Goal: Task Accomplishment & Management: Complete application form

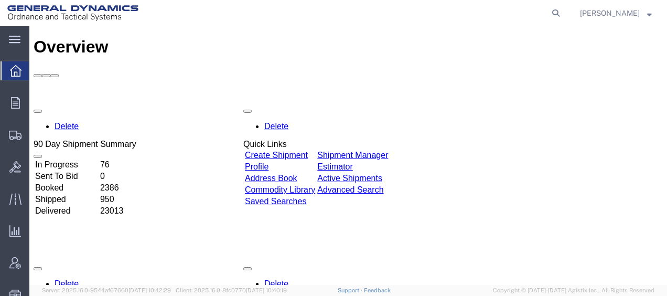
click at [559, 11] on icon at bounding box center [556, 13] width 15 height 15
click at [366, 13] on input "search" at bounding box center [389, 13] width 319 height 25
click at [274, 37] on div "Overview" at bounding box center [348, 46] width 629 height 19
click at [295, 10] on agx-global-search at bounding box center [397, 13] width 336 height 26
click at [563, 15] on icon at bounding box center [556, 13] width 15 height 15
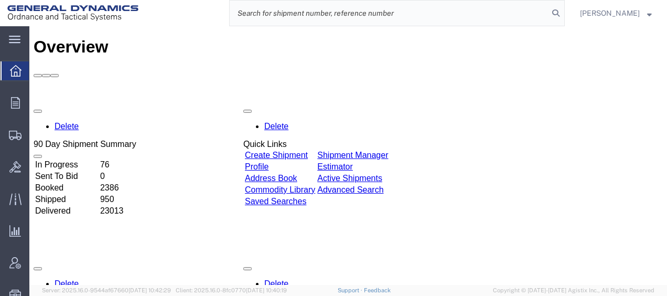
click at [332, 15] on input "search" at bounding box center [389, 13] width 319 height 25
paste input "56469478"
type input "56469478"
click at [561, 13] on icon at bounding box center [556, 13] width 15 height 15
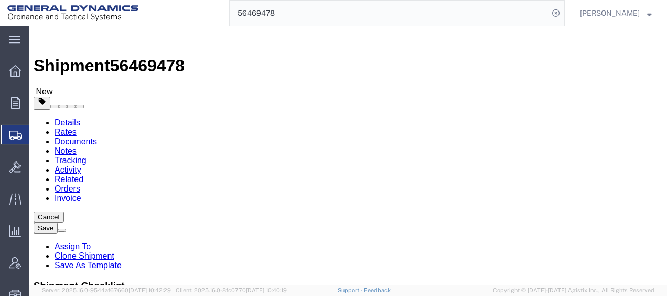
select select
select select "313"
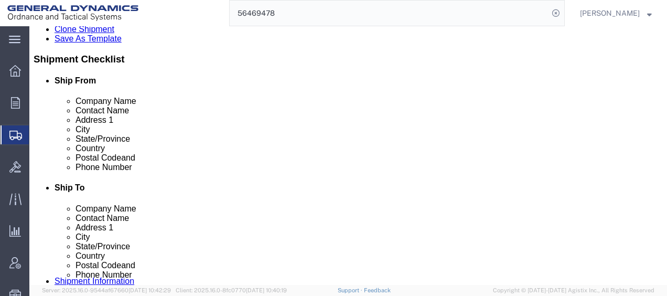
scroll to position [19, 0]
click div "Shipment Notification"
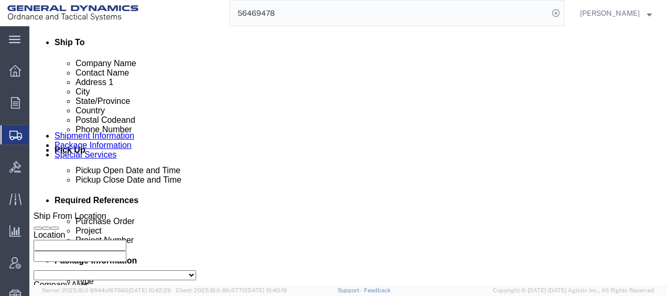
scroll to position [373, 0]
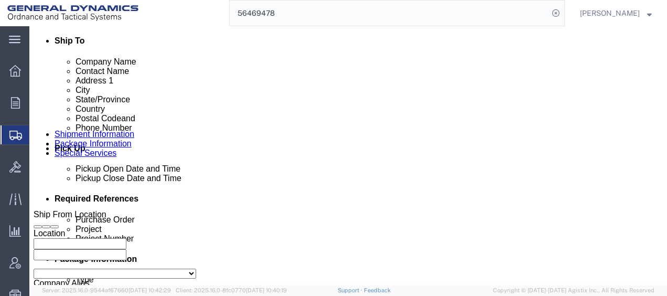
click div "[DATE] 1:00 PM"
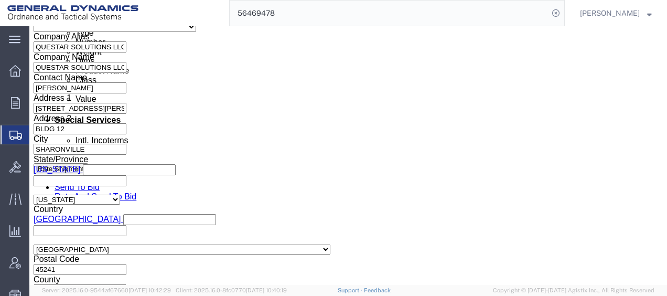
type input "4:00 PM"
click button "Apply"
click input "text"
type input "DU DEMIL"
click input "text"
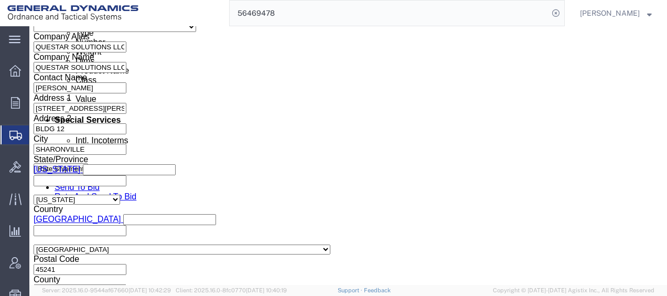
type input "30000289"
click input "DU DEMIL"
type input "D2201 DU DEMIL"
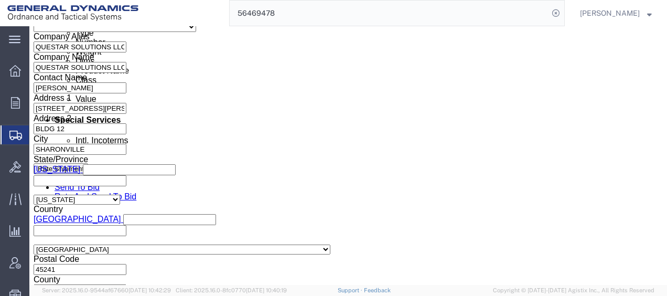
click h3 "Leg 1"
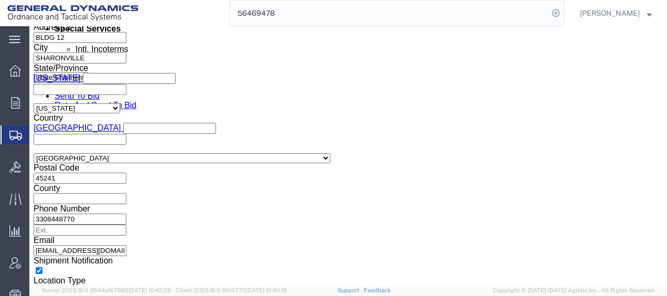
scroll to position [733, 0]
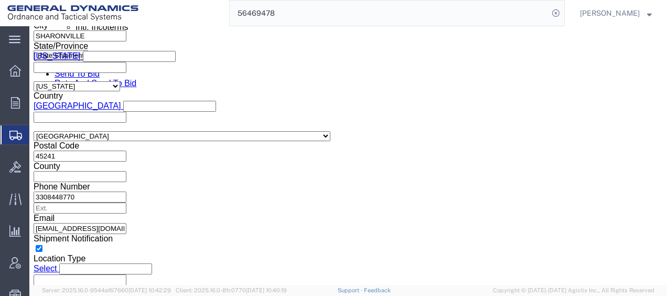
click button "Continue"
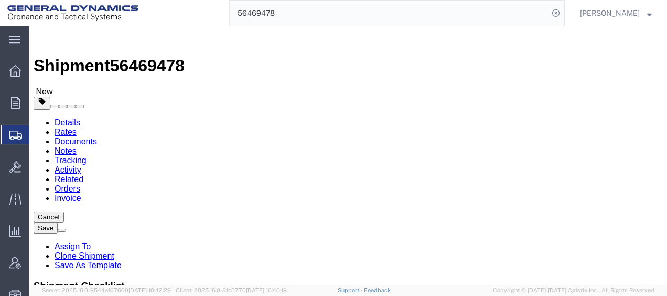
drag, startPoint x: 623, startPoint y: 101, endPoint x: 626, endPoint y: 111, distance: 10.5
click div "Shipment Checklist Ship From Company Name Contact Name Address 1 City State/Pro…"
click div "Add Package"
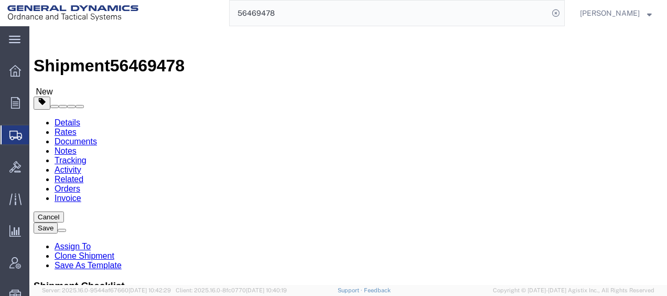
click div "Add package"
click div "Package Info Total shipment is made up of 6 packages containing 200 pieces weig…"
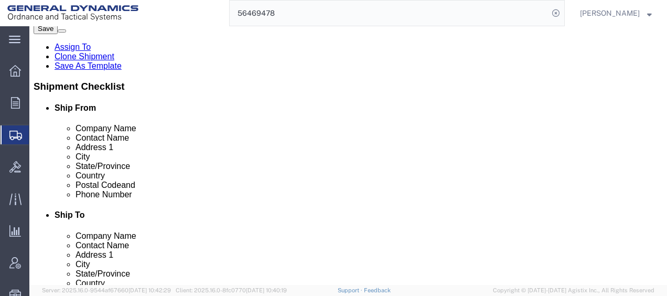
scroll to position [199, 0]
click link "Add Content"
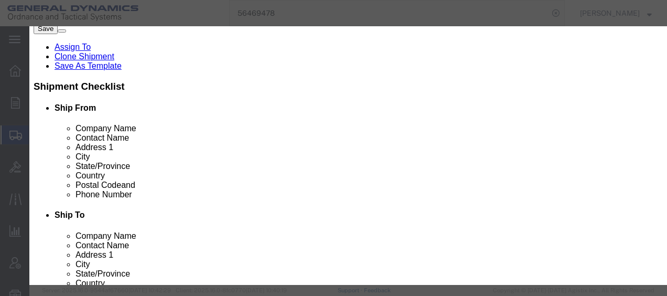
drag, startPoint x: 121, startPoint y: 182, endPoint x: 187, endPoint y: 155, distance: 70.8
click button "button"
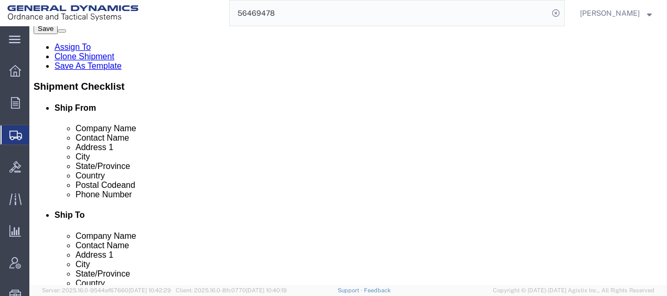
click dd "8644.00 USD"
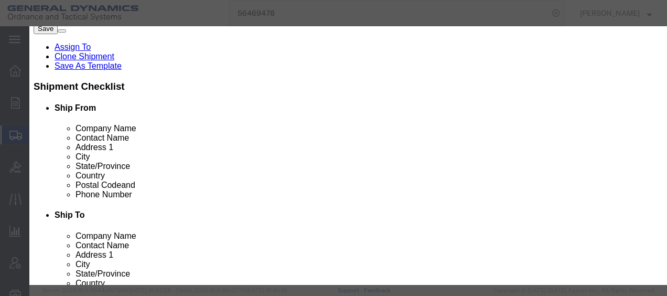
click select "Select 50 55 60 65 70 85 92.5 100 125 175 250 300 400"
select select "60"
click select "Select 50 55 60 65 70 85 92.5 100 125 175 250 300 400"
click button "Save & Close"
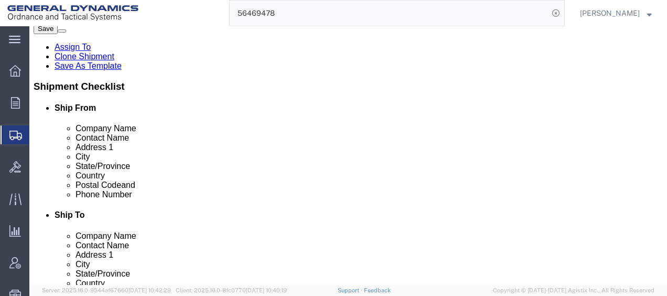
click div "Previous Continue"
drag, startPoint x: 471, startPoint y: 186, endPoint x: 456, endPoint y: 137, distance: 51.6
click div "Previous Continue"
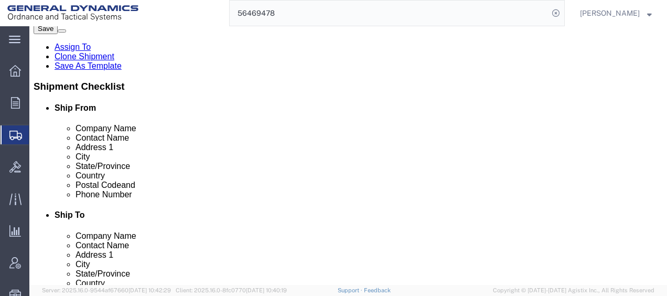
click div "Previous Continue"
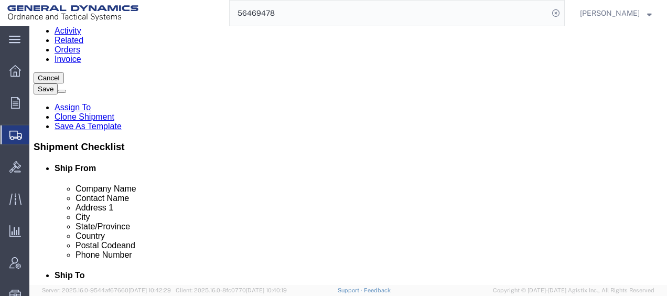
scroll to position [136, 0]
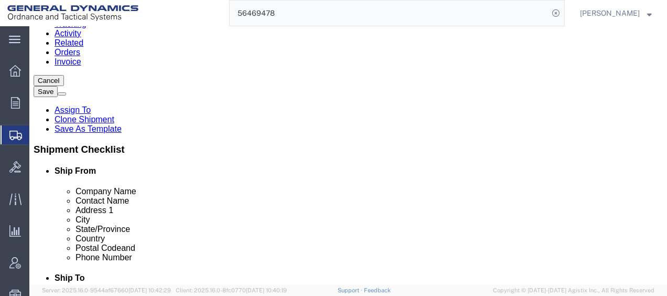
click button "Continue"
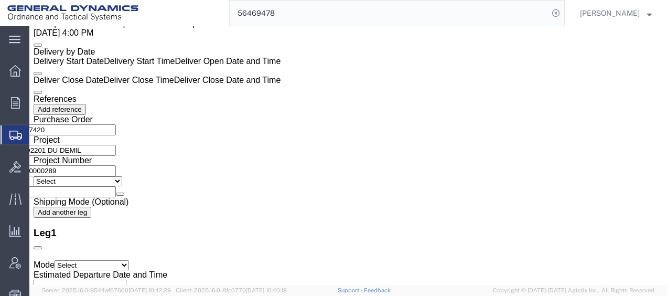
click div "Government Property? Contract Number Delivery Order Number Pcarss Case Number O…"
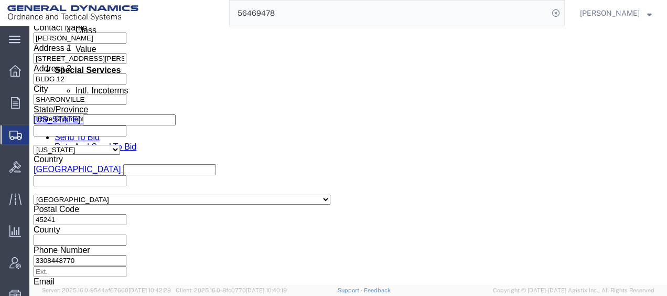
scroll to position [669, 0]
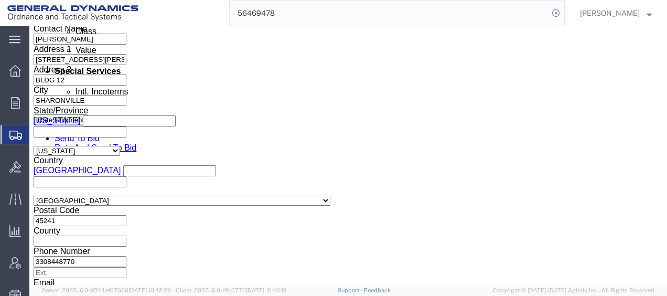
click button "Rate Shipment"
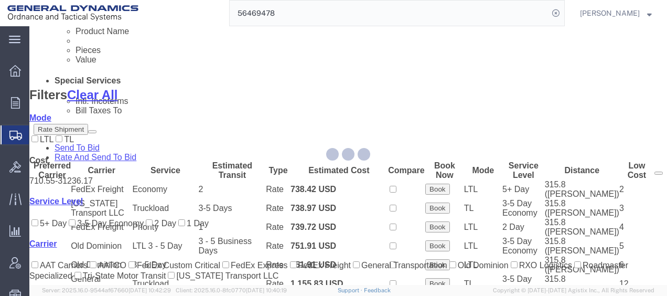
scroll to position [408, 0]
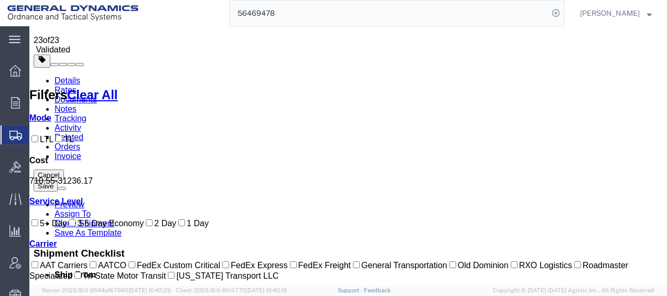
scroll to position [30, 0]
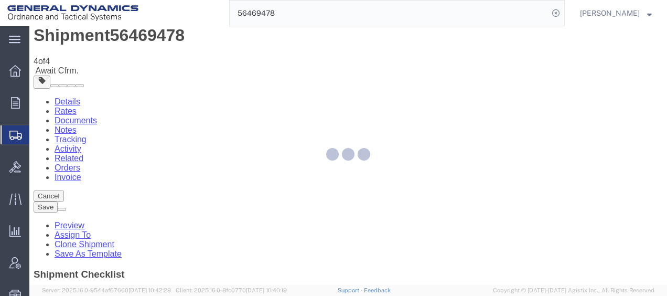
scroll to position [0, 0]
